Goal: Navigation & Orientation: Find specific page/section

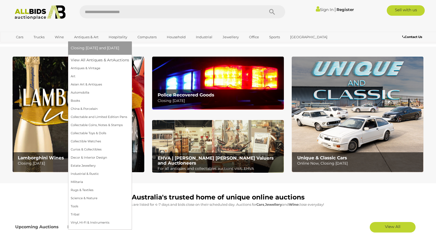
click at [78, 37] on link "Antiques & Art" at bounding box center [86, 37] width 31 height 9
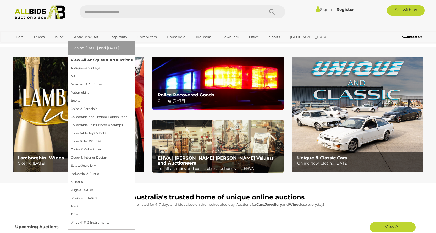
click at [81, 59] on link "View All Antiques & Art Auctions" at bounding box center [102, 60] width 62 height 8
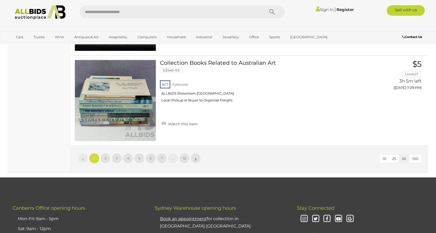
scroll to position [4582, 0]
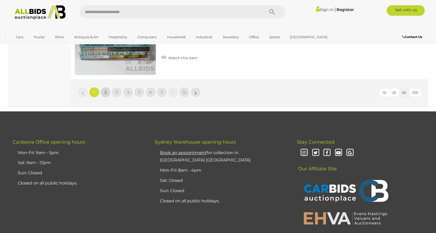
click at [103, 94] on link "2" at bounding box center [105, 92] width 10 height 10
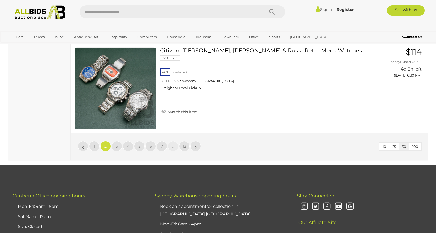
scroll to position [4579, 0]
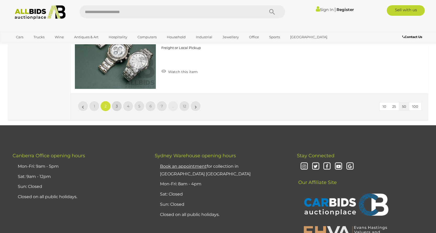
click at [115, 101] on link "3" at bounding box center [117, 106] width 10 height 10
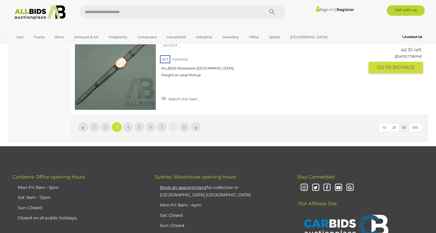
scroll to position [4553, 0]
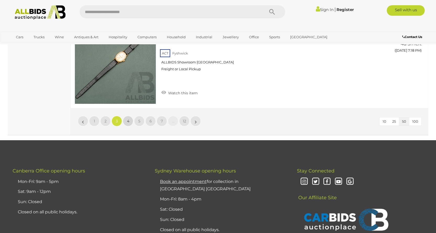
click at [130, 121] on link "4" at bounding box center [128, 121] width 10 height 10
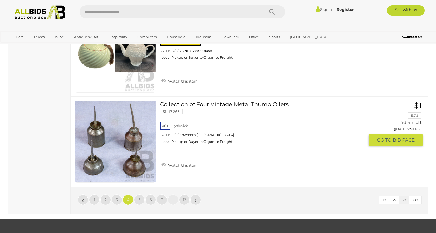
scroll to position [4553, 0]
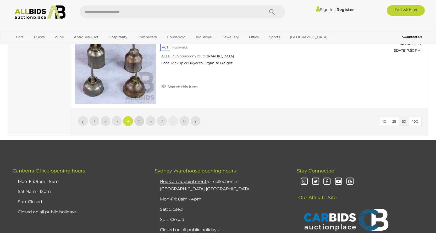
click at [141, 122] on link "5" at bounding box center [139, 121] width 10 height 10
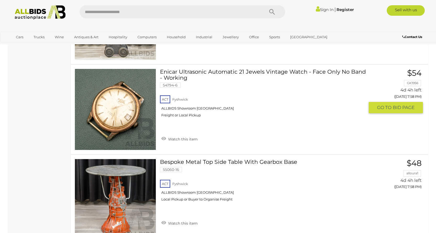
scroll to position [1280, 0]
